Goal: Task Accomplishment & Management: Manage account settings

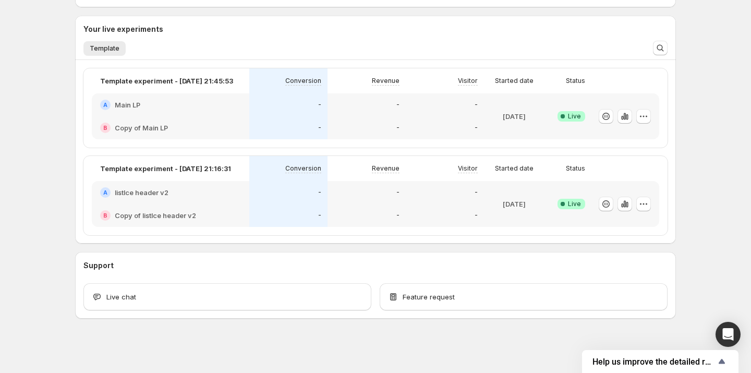
scroll to position [240, 0]
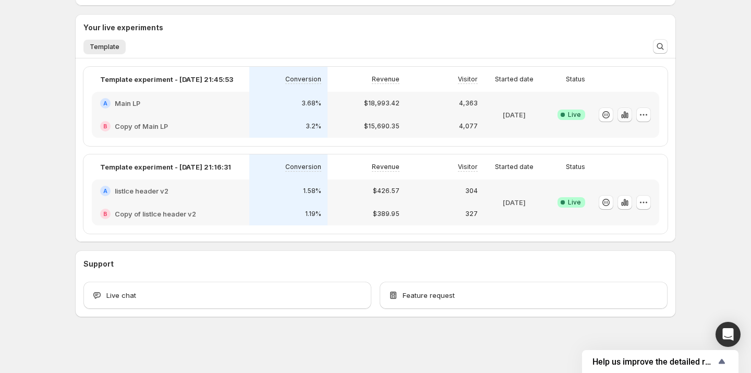
click at [621, 117] on icon "button" at bounding box center [625, 115] width 10 height 10
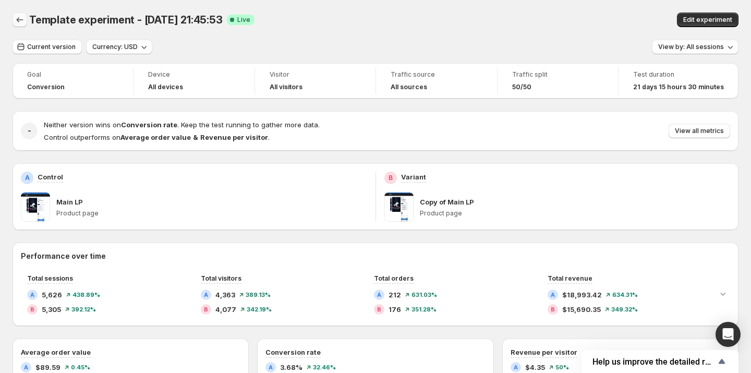
click at [19, 22] on icon "Back" at bounding box center [20, 20] width 10 height 10
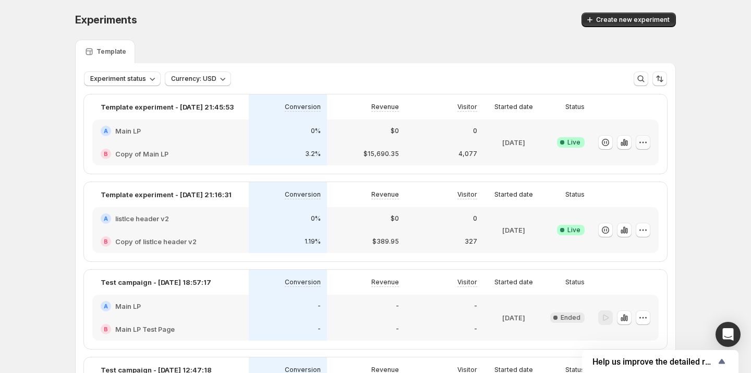
drag, startPoint x: 610, startPoint y: 139, endPoint x: 640, endPoint y: 140, distance: 30.8
click at [640, 140] on div at bounding box center [624, 142] width 52 height 15
click at [644, 141] on icon "button" at bounding box center [643, 142] width 10 height 10
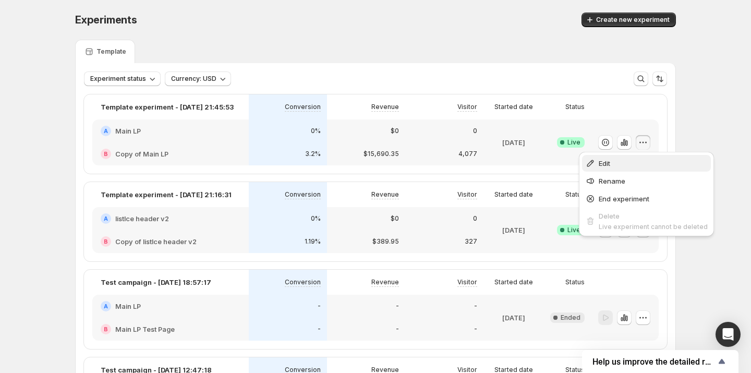
click at [614, 163] on span "Edit" at bounding box center [653, 163] width 109 height 10
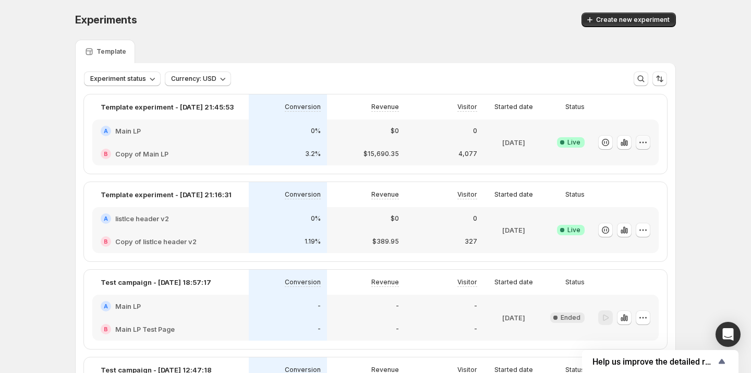
click at [648, 144] on icon "button" at bounding box center [643, 142] width 10 height 10
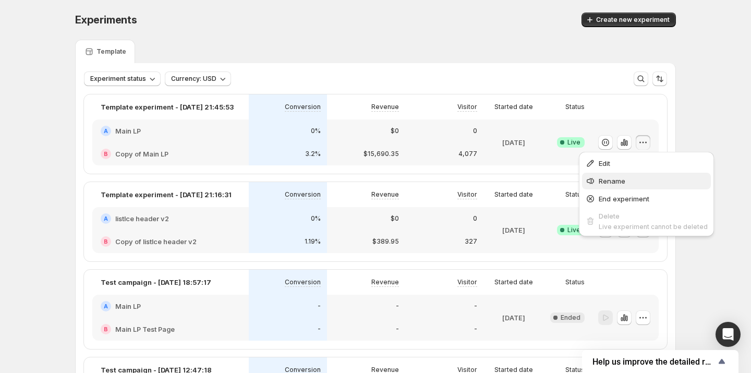
click at [634, 174] on button "Rename" at bounding box center [646, 181] width 129 height 17
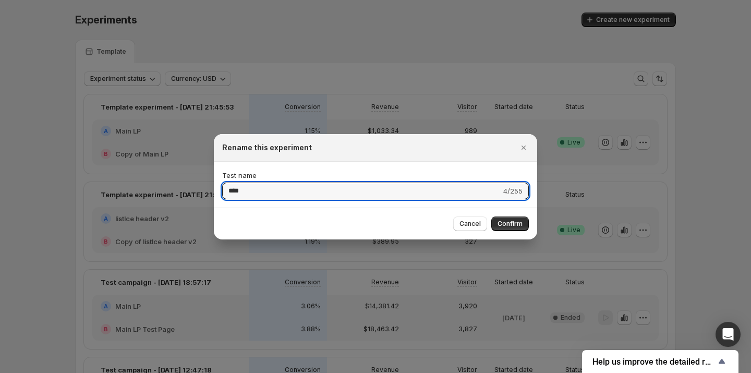
type input "****"
click at [503, 236] on div "Cancel Confirm" at bounding box center [375, 224] width 323 height 32
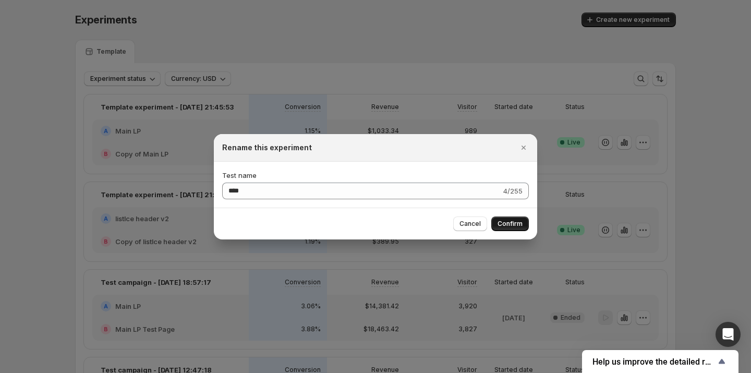
click at [505, 226] on span "Confirm" at bounding box center [509, 224] width 25 height 8
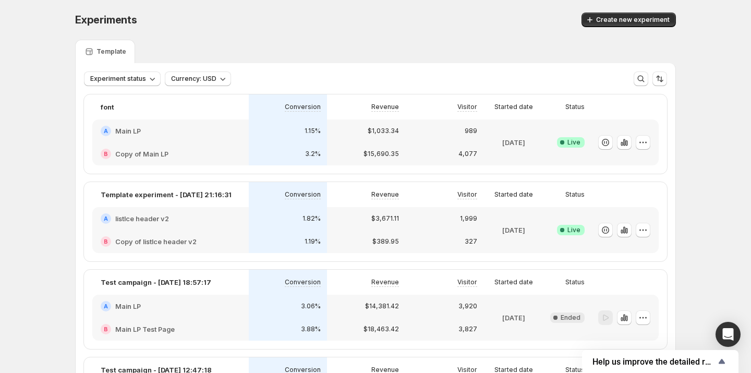
click at [652, 138] on div at bounding box center [625, 142] width 68 height 46
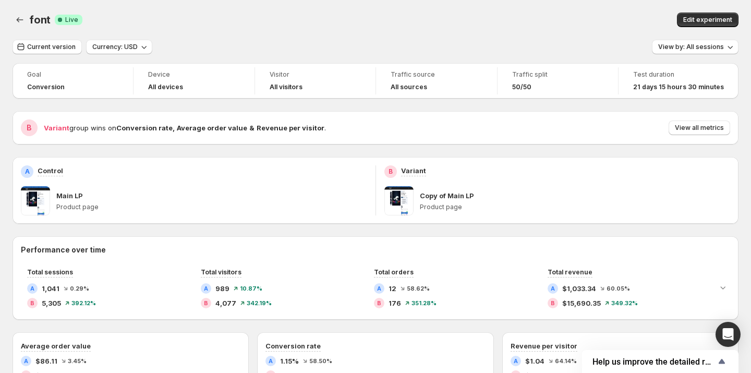
click at [256, 35] on div "font. This page is ready font Success Complete Live Edit experiment" at bounding box center [376, 20] width 726 height 40
click at [22, 23] on icon "Back" at bounding box center [20, 20] width 10 height 10
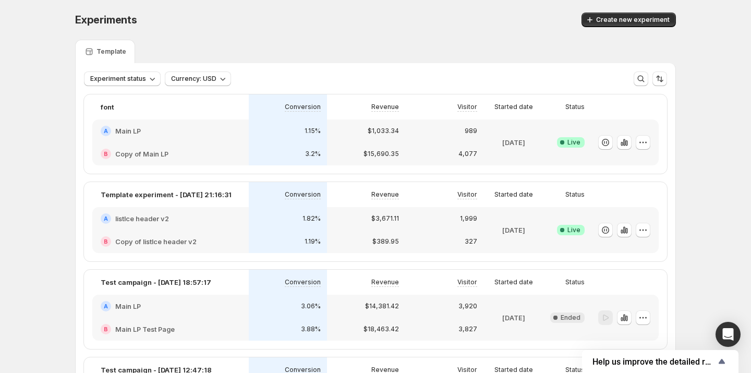
click at [646, 139] on icon "button" at bounding box center [643, 142] width 10 height 10
click at [617, 205] on button "End experiment" at bounding box center [646, 198] width 129 height 17
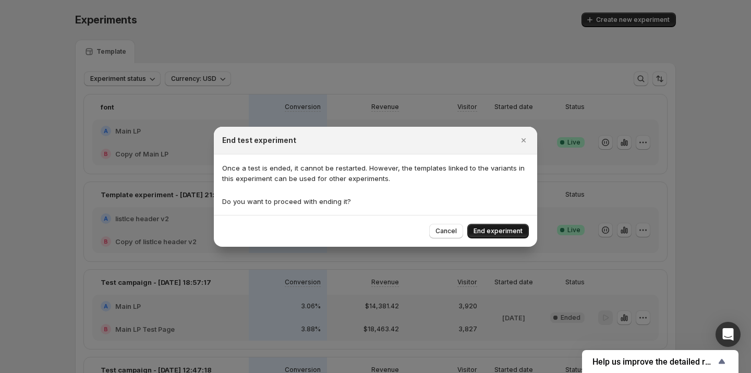
click at [520, 234] on span "End experiment" at bounding box center [498, 231] width 49 height 8
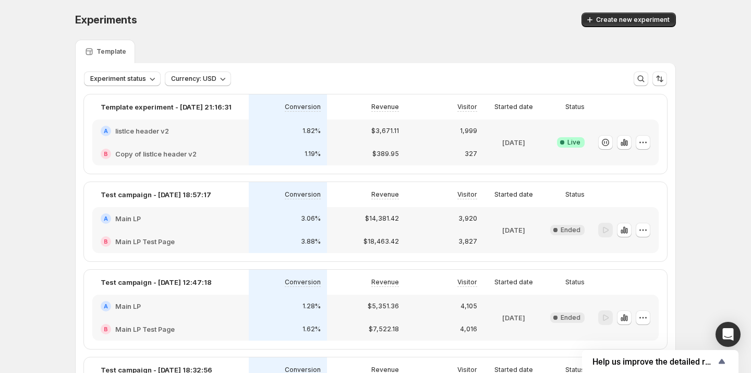
click at [491, 32] on div "Experiments. This page is ready Experiments Create new experiment" at bounding box center [375, 20] width 601 height 40
click at [513, 133] on div "[DATE]" at bounding box center [514, 142] width 52 height 33
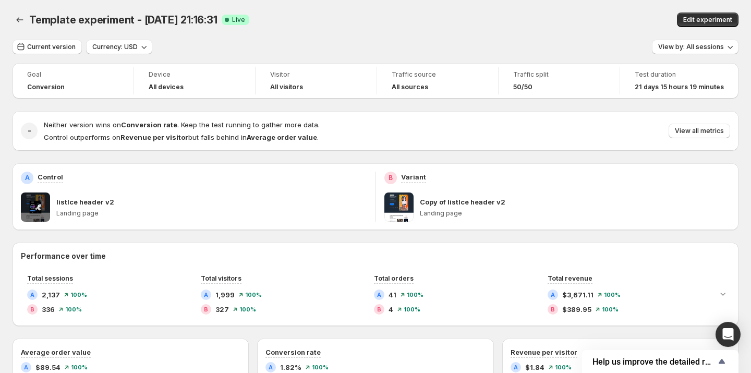
click at [458, 13] on div "Template experiment - [DATE] 21:16:31 Success Complete Live Edit experiment" at bounding box center [376, 20] width 726 height 15
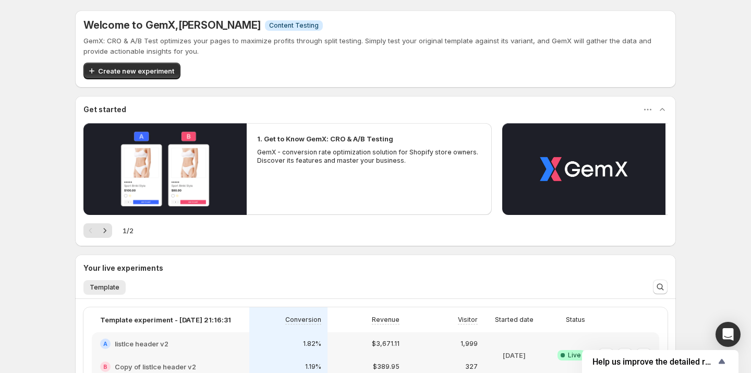
click at [19, 17] on div "Welcome to GemX , [PERSON_NAME] Info Content Testing GemX: CRO & A/B Test optim…" at bounding box center [375, 263] width 751 height 526
click at [149, 70] on span "Create new experiment" at bounding box center [136, 71] width 76 height 10
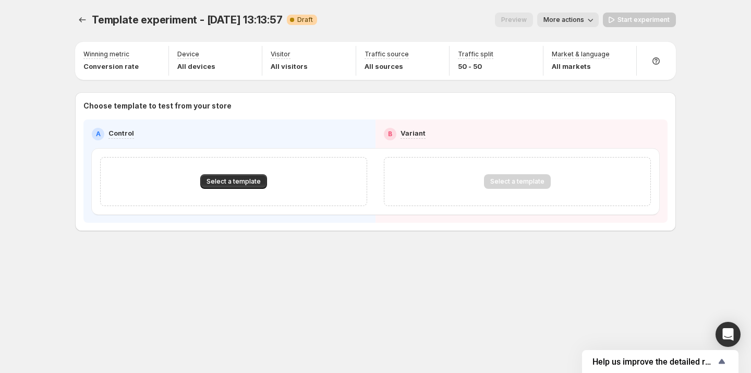
click at [213, 192] on div "Select a template" at bounding box center [233, 181] width 267 height 49
click at [221, 181] on span "Select a template" at bounding box center [234, 181] width 54 height 8
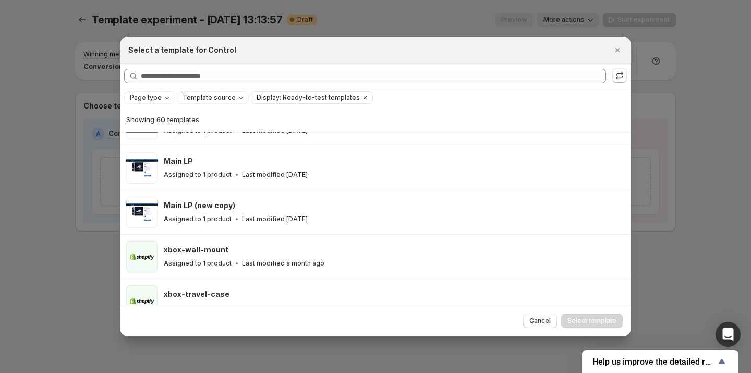
scroll to position [484, 0]
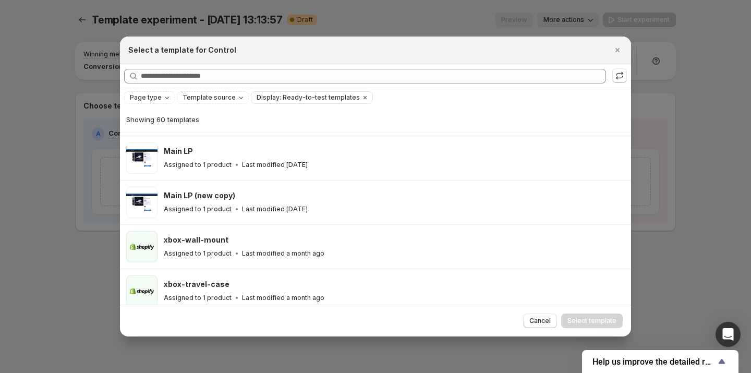
click at [225, 155] on div "Main LP Assigned to 1 product Last modified [DATE]" at bounding box center [393, 158] width 458 height 24
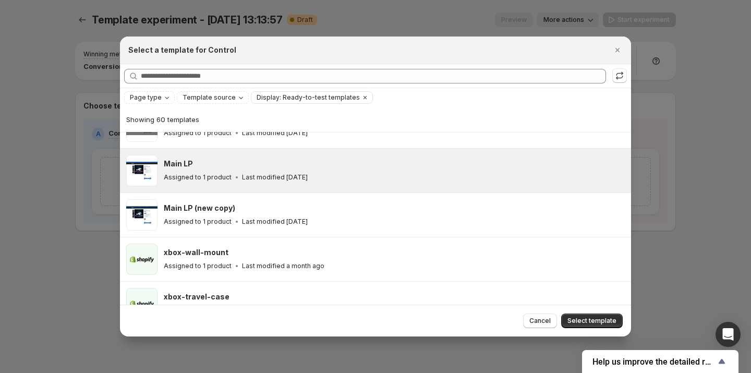
scroll to position [466, 0]
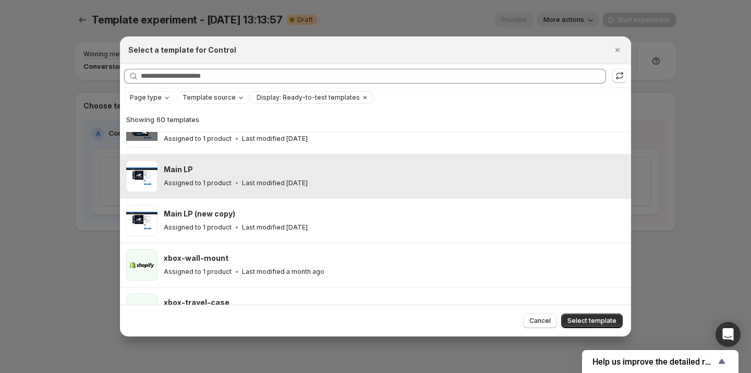
click at [237, 168] on div "Main LP" at bounding box center [393, 169] width 458 height 10
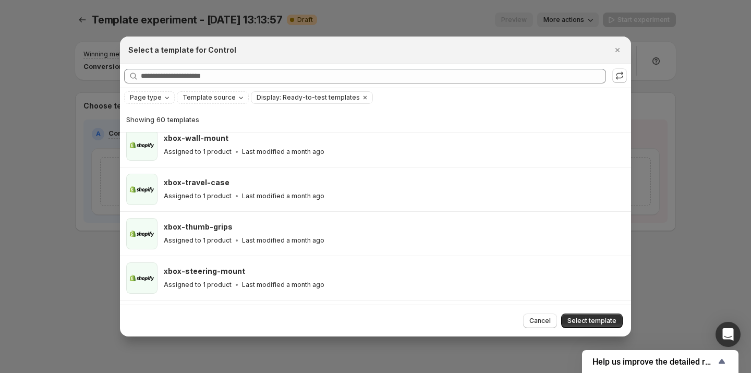
scroll to position [660, 0]
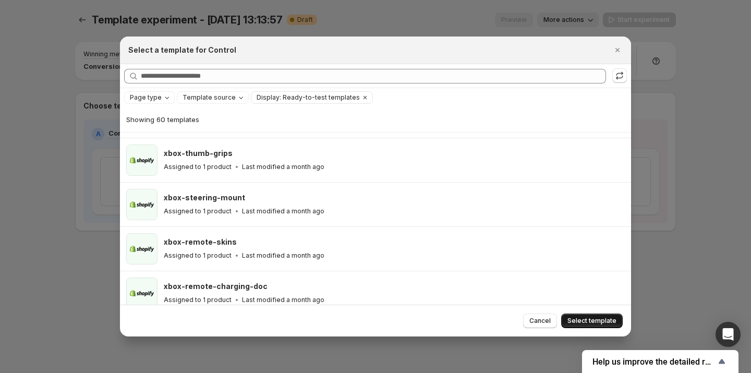
click at [580, 318] on span "Select template" at bounding box center [591, 321] width 49 height 8
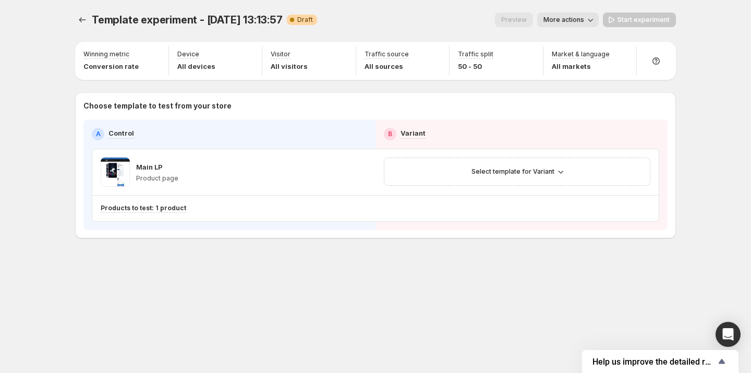
scroll to position [616, 0]
click at [524, 174] on span "Select template for Variant" at bounding box center [512, 171] width 83 height 8
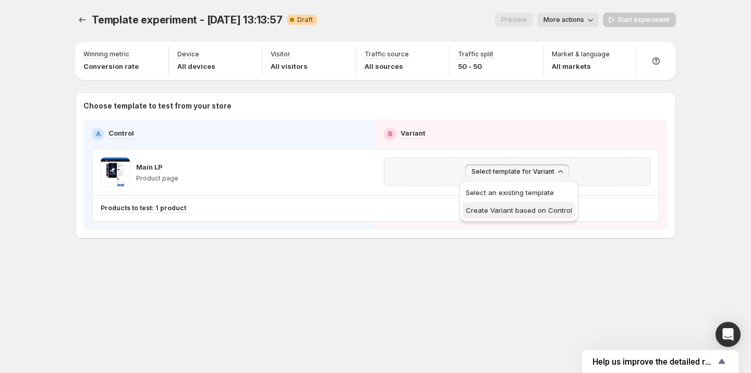
click at [520, 208] on span "Create Variant based on Control" at bounding box center [519, 210] width 106 height 8
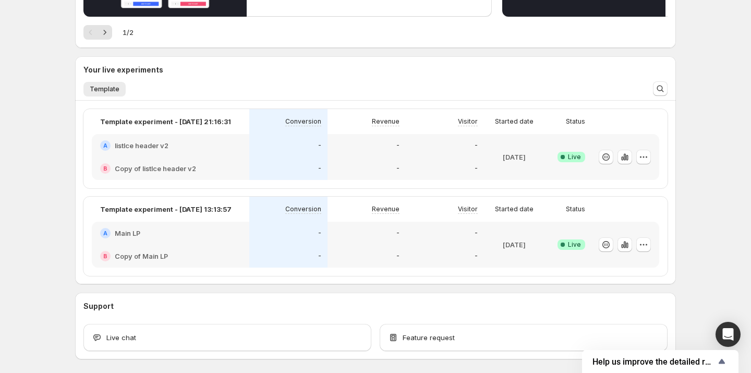
scroll to position [204, 0]
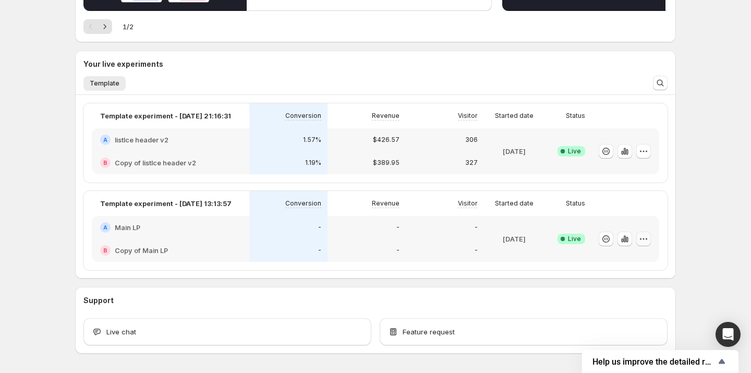
click at [647, 234] on icon "button" at bounding box center [643, 239] width 10 height 10
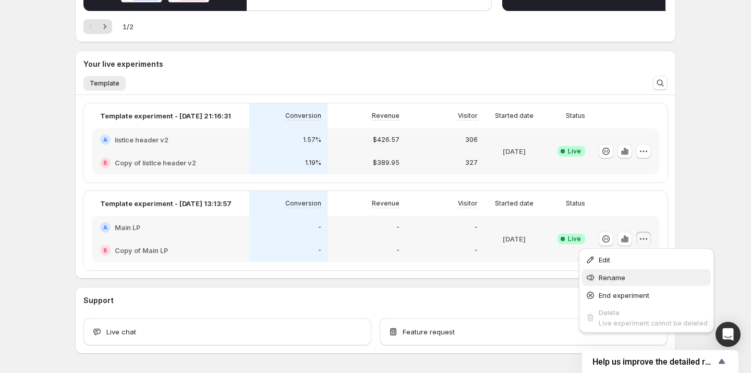
click at [640, 274] on span "Rename" at bounding box center [653, 277] width 109 height 10
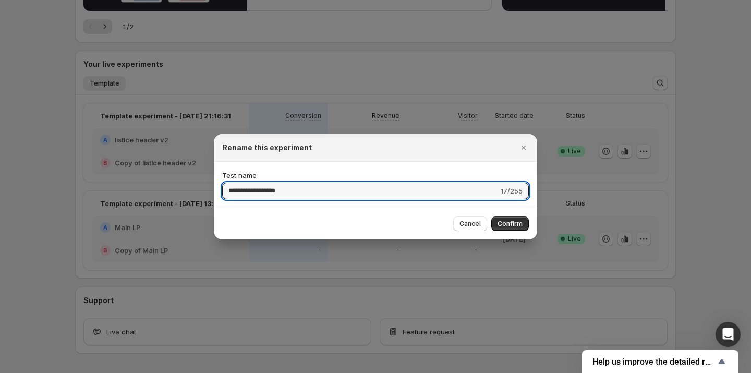
type input "**********"
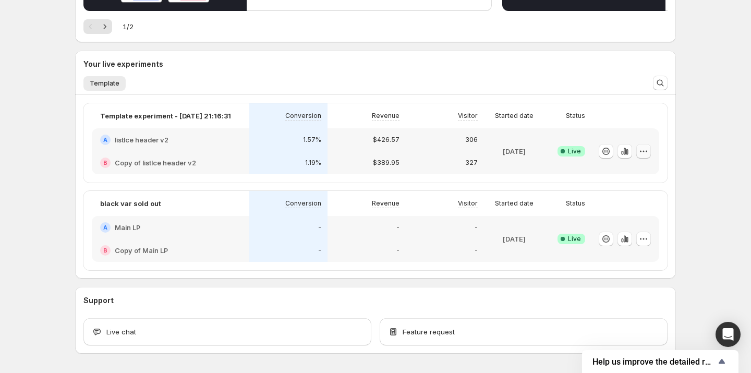
click at [645, 151] on icon "button" at bounding box center [643, 151] width 10 height 10
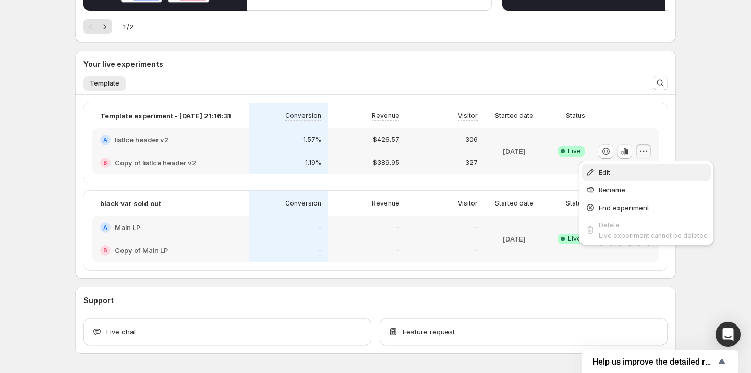
click at [638, 169] on span "Edit" at bounding box center [653, 172] width 109 height 10
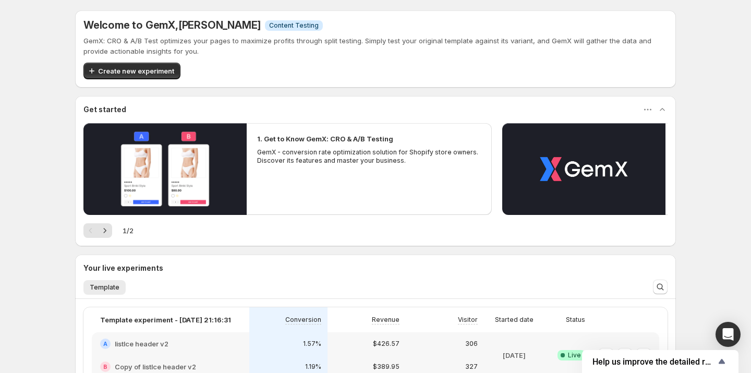
scroll to position [95, 0]
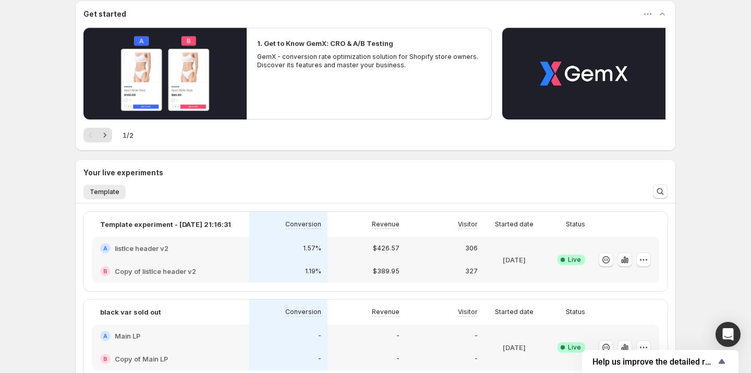
click at [23, 126] on div "Welcome to GemX , Stephen Liberatore Info Content Testing GemX: CRO & A/B Test …" at bounding box center [375, 212] width 751 height 614
